Goal: Task Accomplishment & Management: Manage account settings

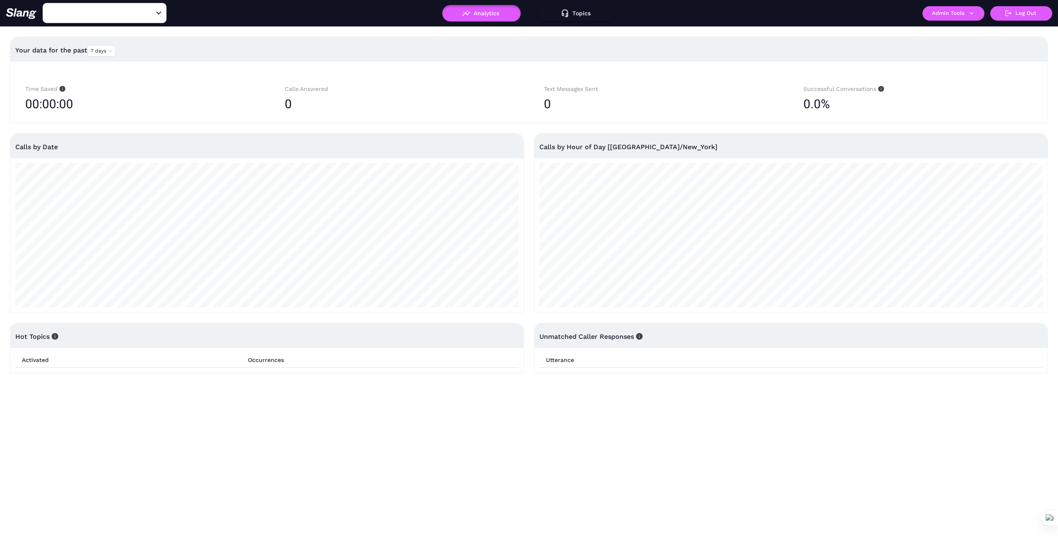
type input "1776"
click at [150, 12] on icon "Clear" at bounding box center [148, 13] width 5 height 5
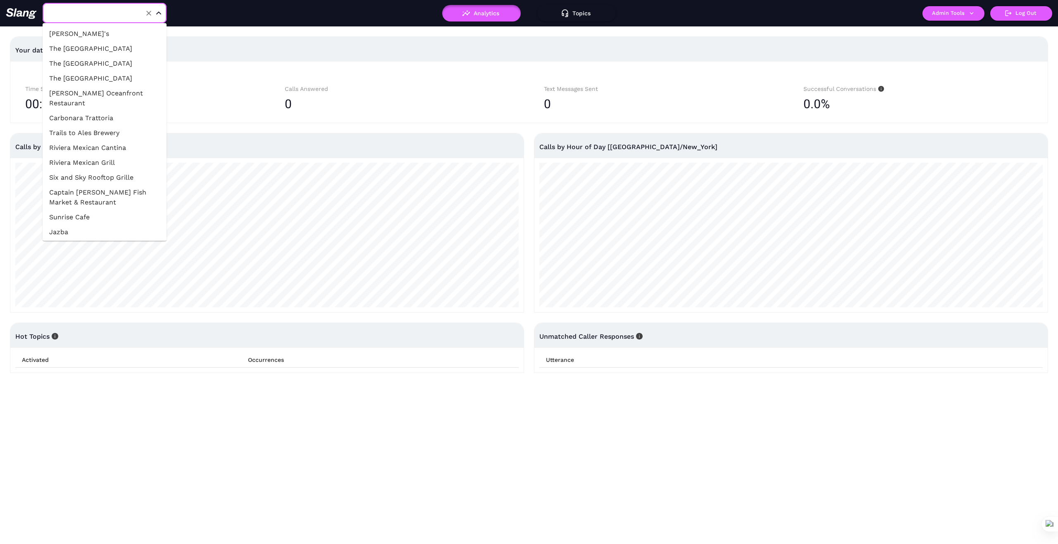
click at [121, 10] on input "text" at bounding box center [91, 13] width 91 height 13
click at [77, 9] on input "1776" at bounding box center [91, 13] width 91 height 13
type input "B"
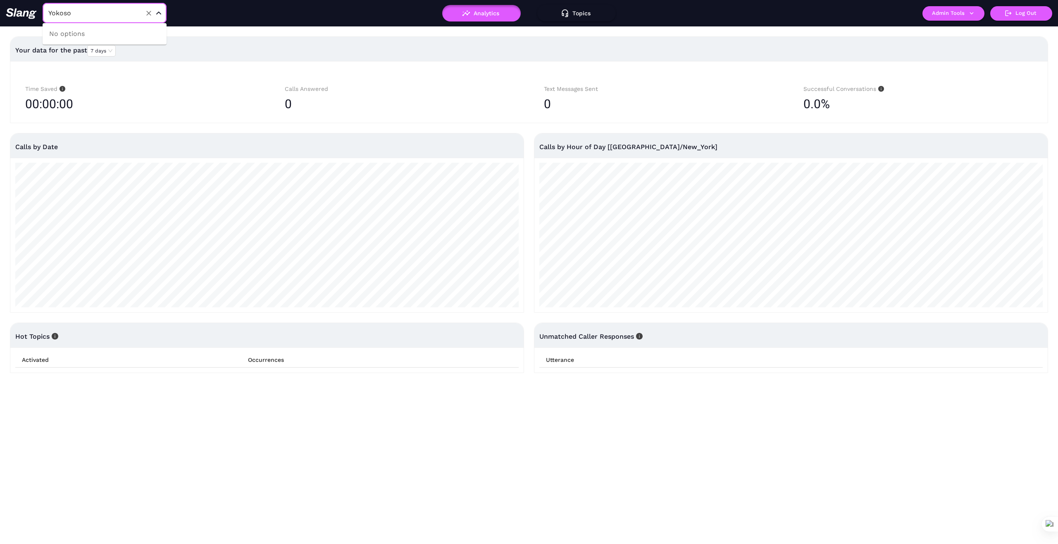
type input "1776"
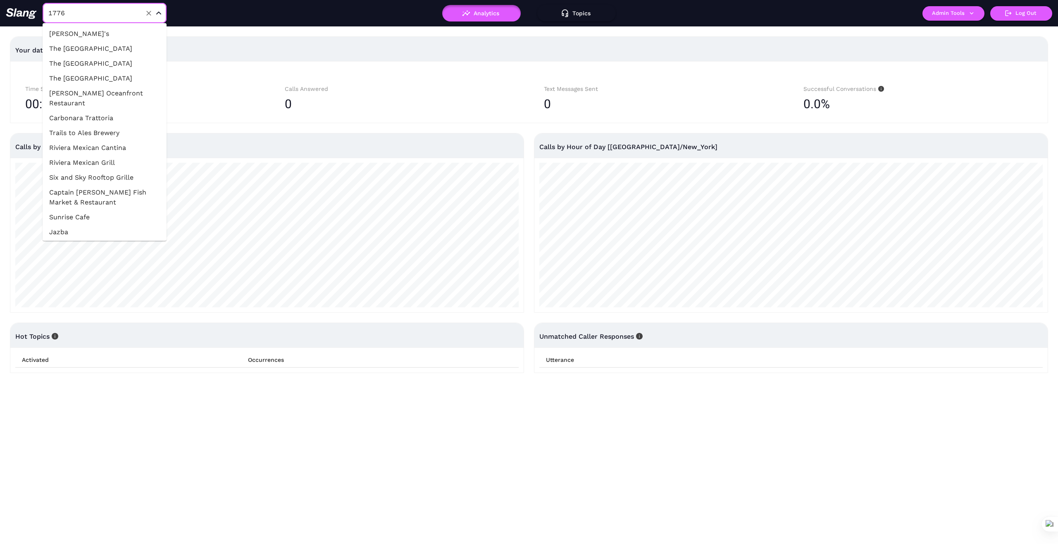
click at [76, 9] on input "1776" at bounding box center [91, 13] width 91 height 13
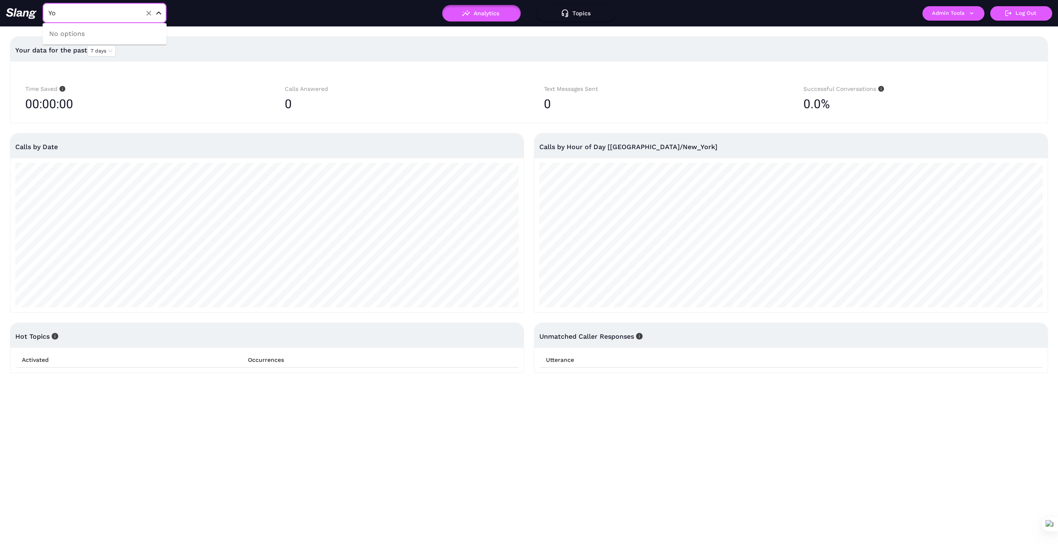
type input "Y"
type input "1776"
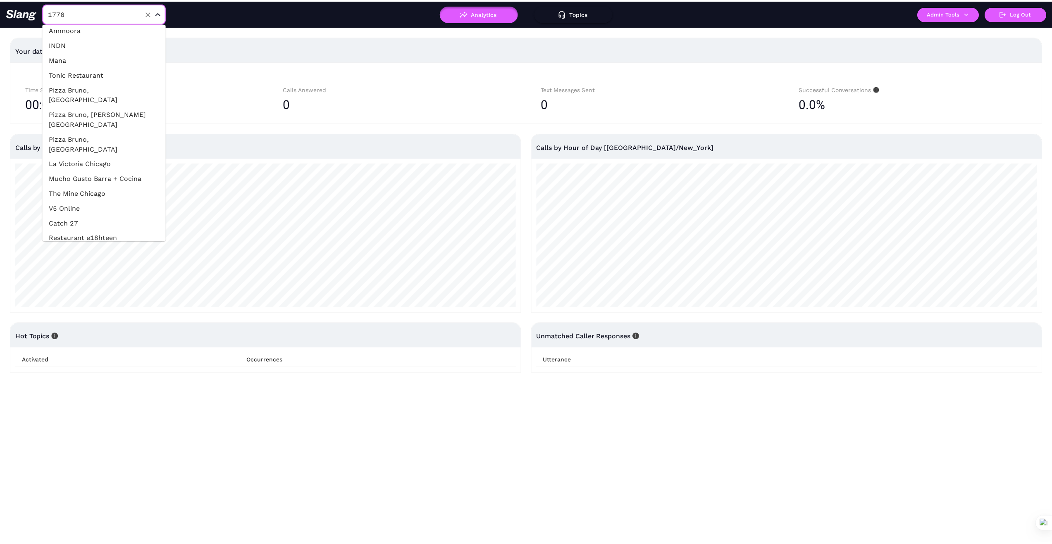
scroll to position [248, 0]
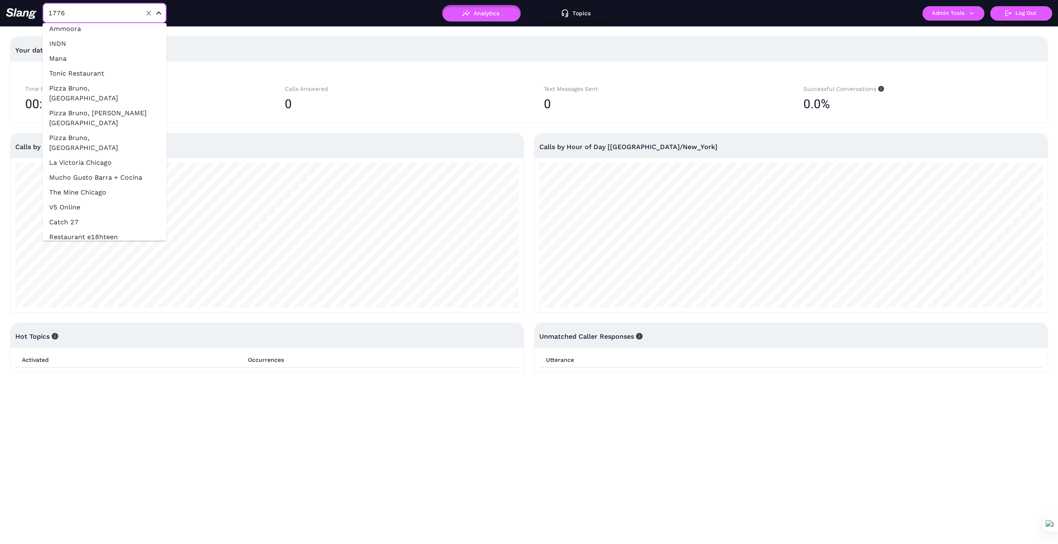
click at [110, 185] on li "The Mine Chicago" at bounding box center [105, 192] width 124 height 15
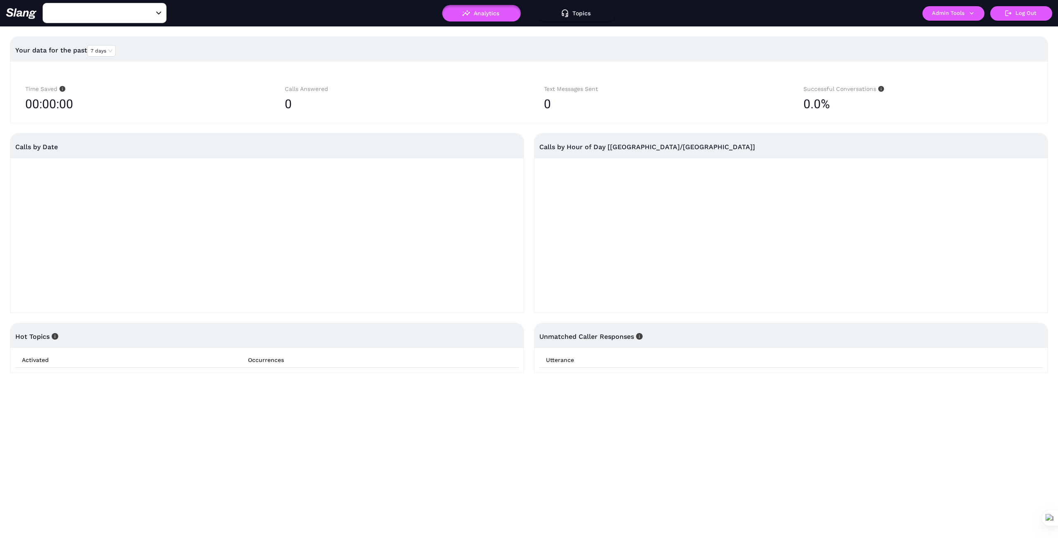
type input "The Mine Chicago"
click at [979, 11] on button "Admin Tools" at bounding box center [953, 13] width 62 height 14
click at [976, 30] on link "Manage current business" at bounding box center [969, 31] width 81 height 10
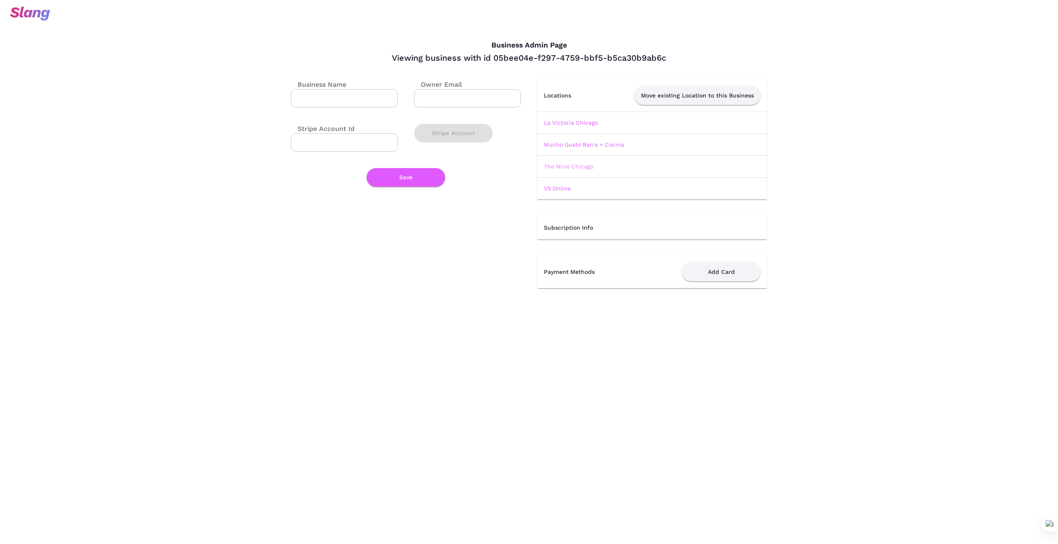
click at [581, 167] on link "The Mine Chicago" at bounding box center [569, 166] width 50 height 7
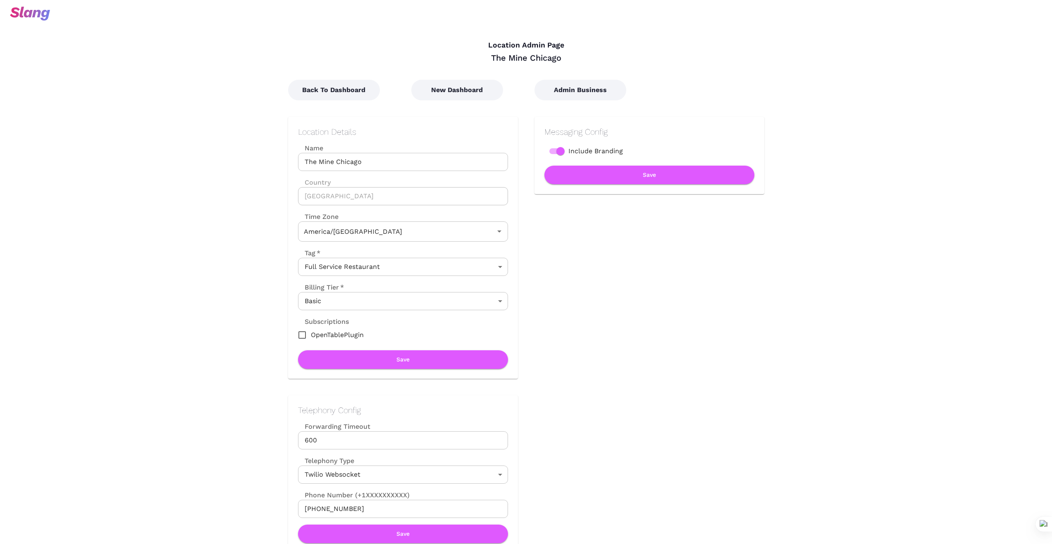
type input "Central Time"
click at [463, 91] on button "New Dashboard" at bounding box center [457, 90] width 92 height 21
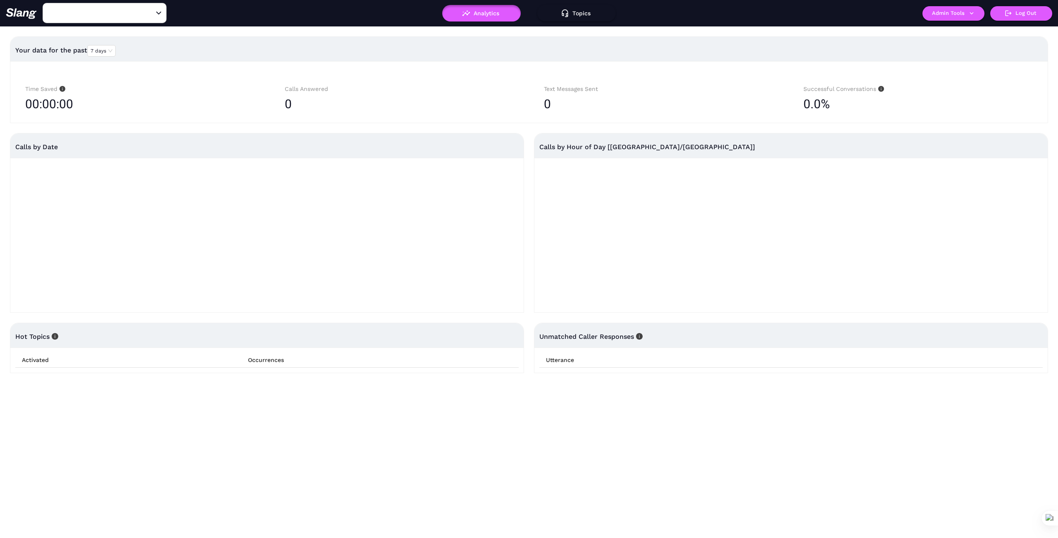
type input "[PERSON_NAME]'s"
click at [150, 13] on icon "Clear" at bounding box center [149, 13] width 8 height 8
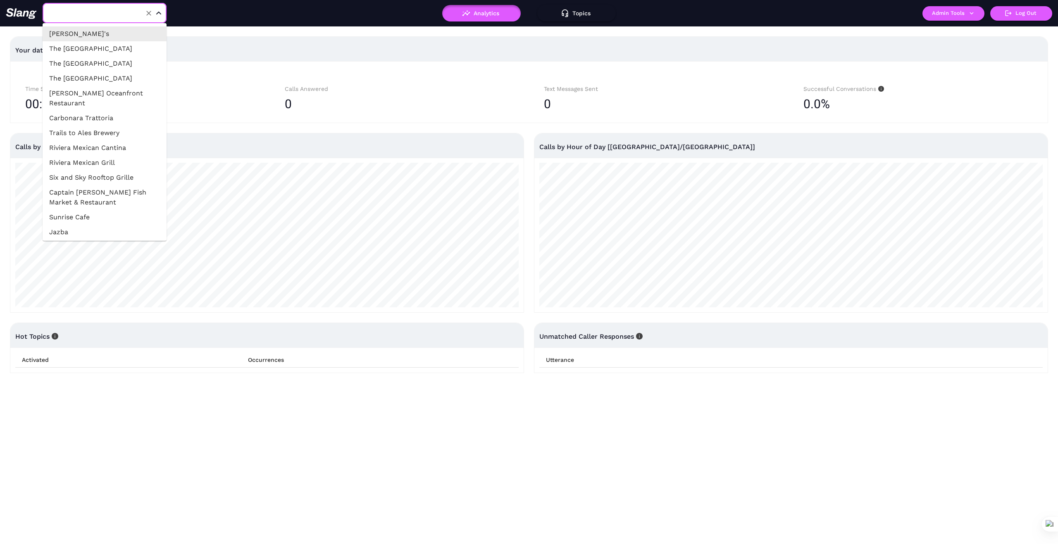
drag, startPoint x: 116, startPoint y: 13, endPoint x: 109, endPoint y: 24, distance: 12.6
click at [115, 16] on input "text" at bounding box center [91, 13] width 91 height 13
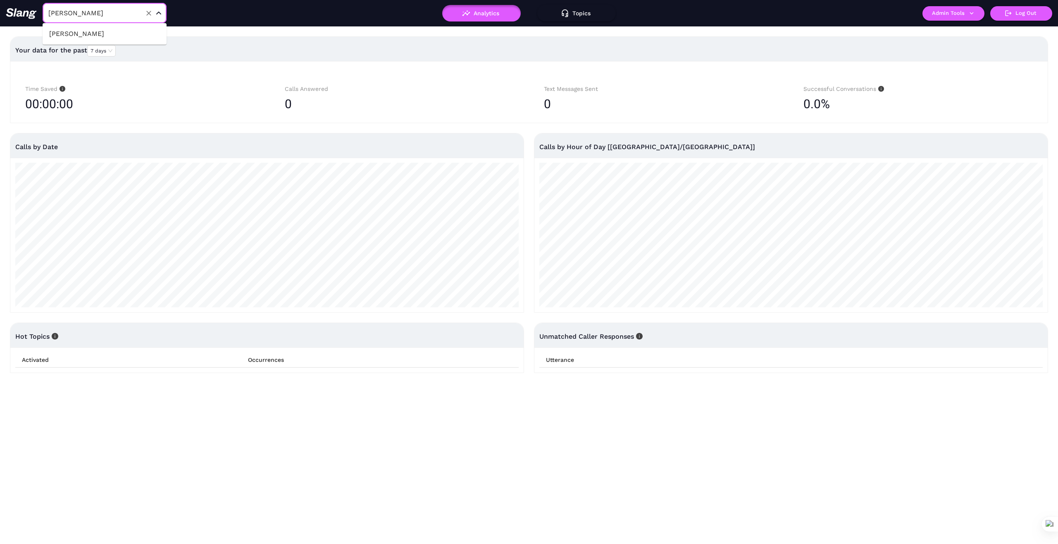
type input "[PERSON_NAME]"
click at [98, 33] on li "[PERSON_NAME]" at bounding box center [105, 33] width 124 height 15
type input "[PERSON_NAME]"
click at [975, 11] on icon "button" at bounding box center [971, 13] width 7 height 7
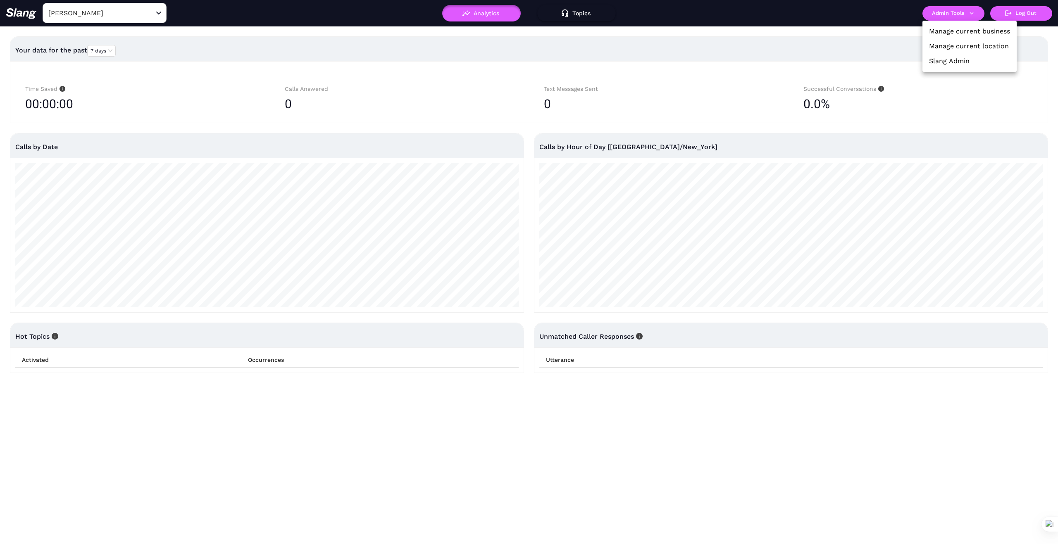
click at [976, 31] on link "Manage current business" at bounding box center [969, 31] width 81 height 10
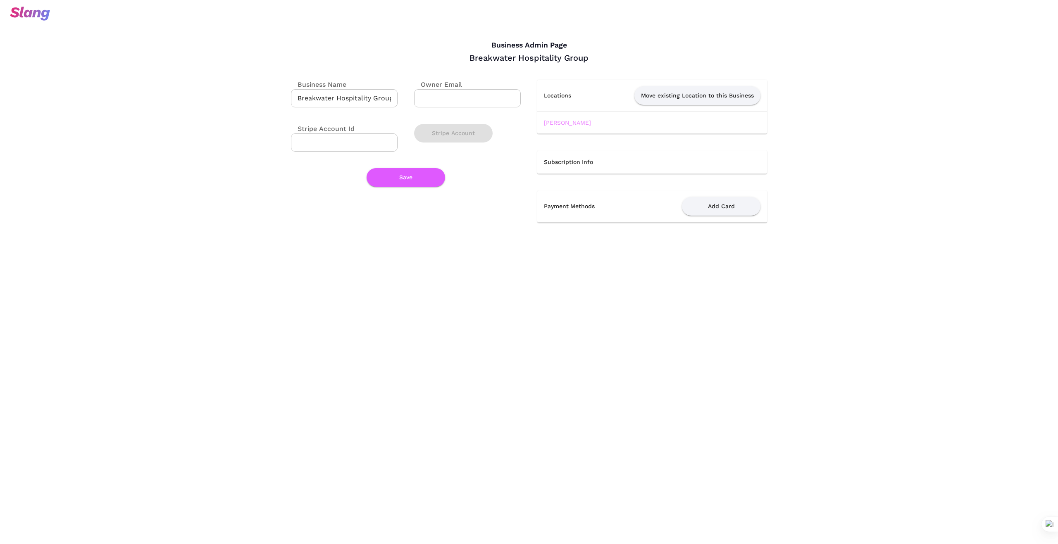
click at [568, 123] on link "[PERSON_NAME]" at bounding box center [567, 122] width 47 height 7
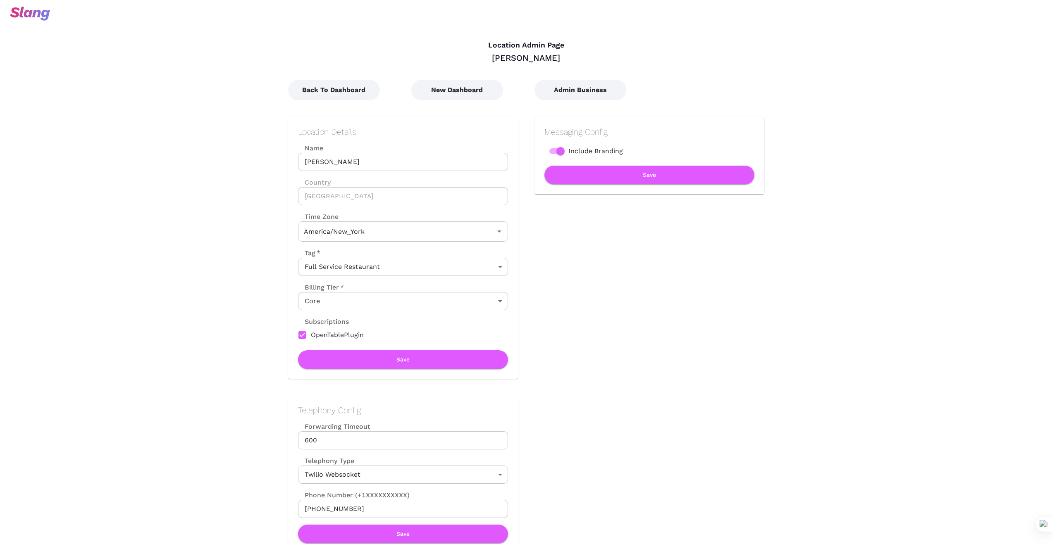
type input "Eastern Time"
click at [461, 90] on button "New Dashboard" at bounding box center [457, 90] width 92 height 21
